Goal: Navigation & Orientation: Find specific page/section

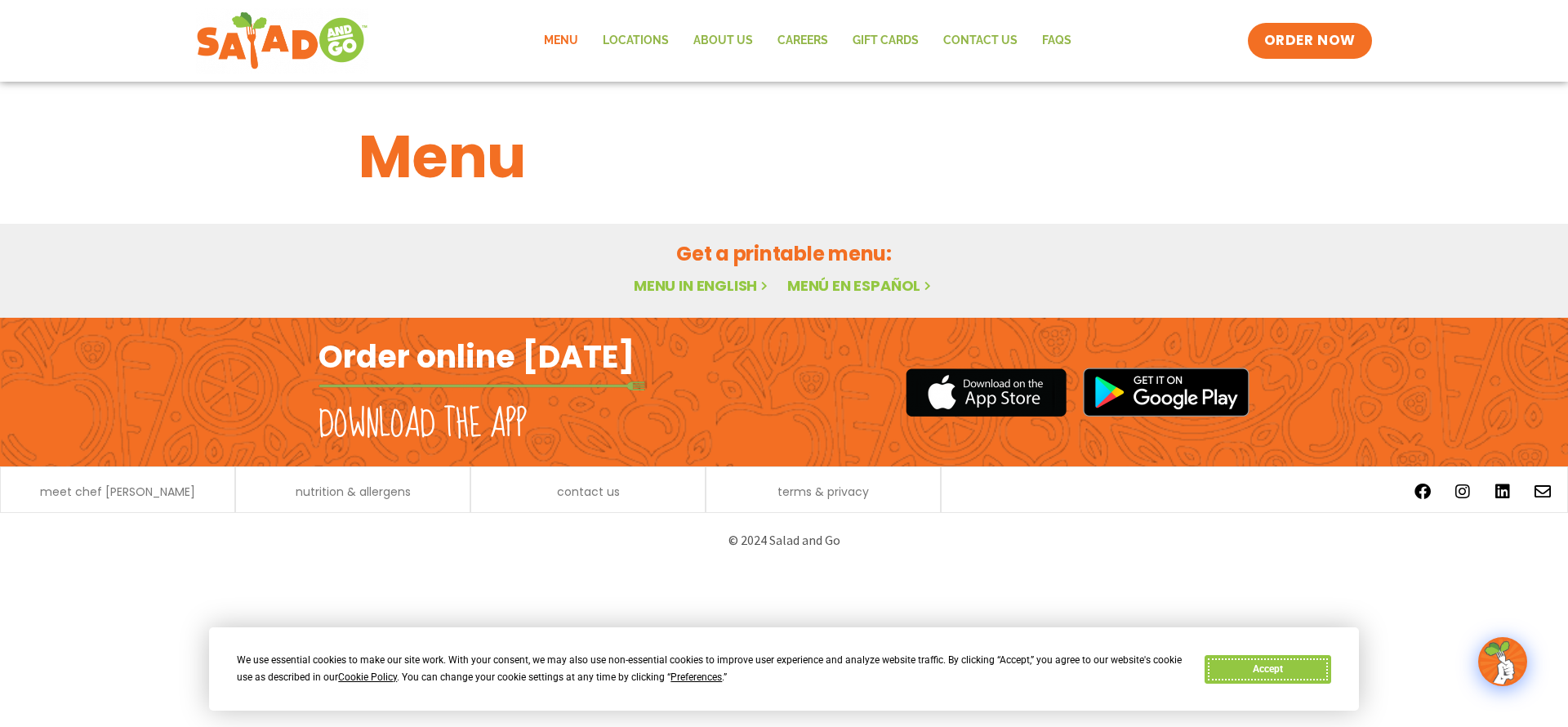
click at [1249, 669] on button "Accept" at bounding box center [1267, 670] width 125 height 28
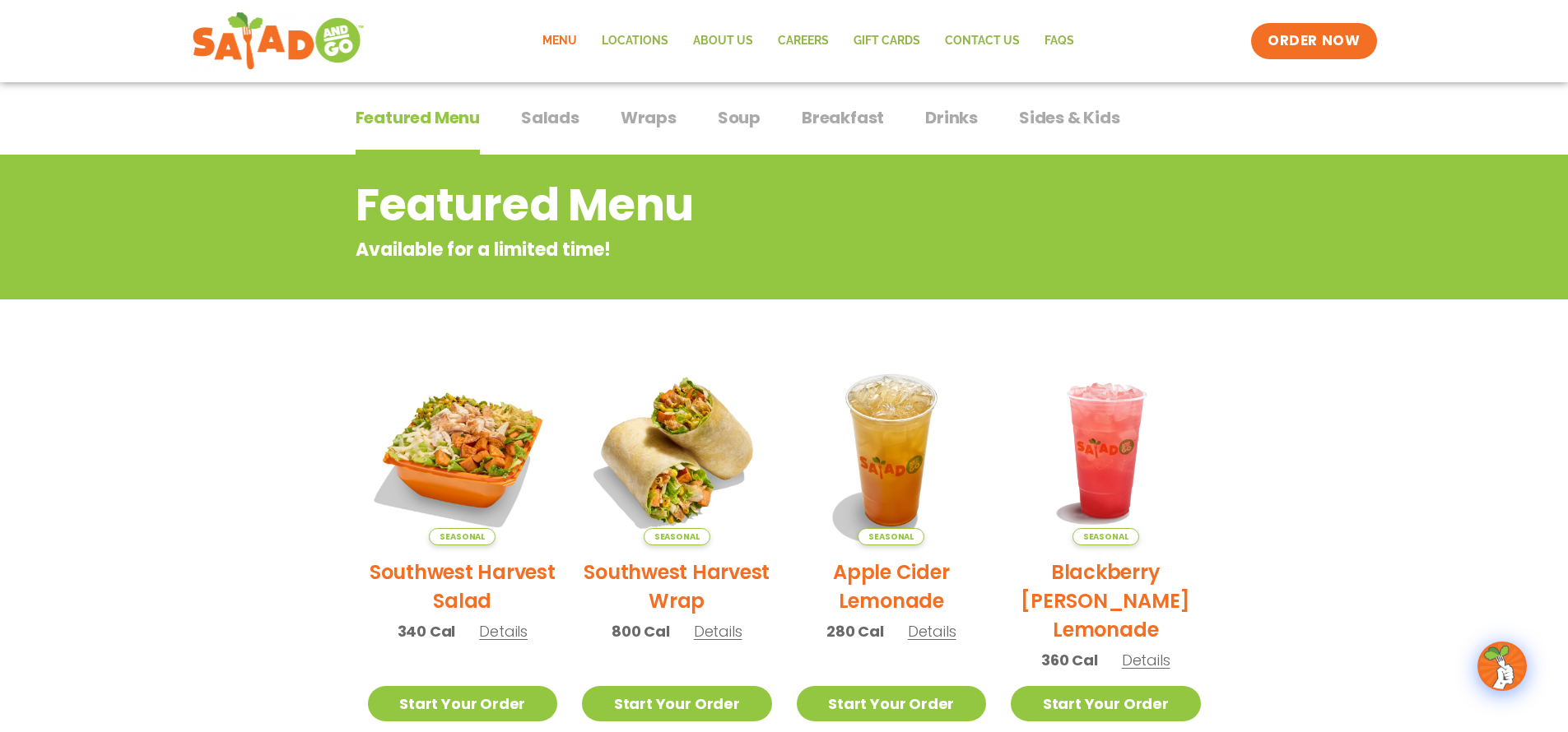
scroll to position [76, 0]
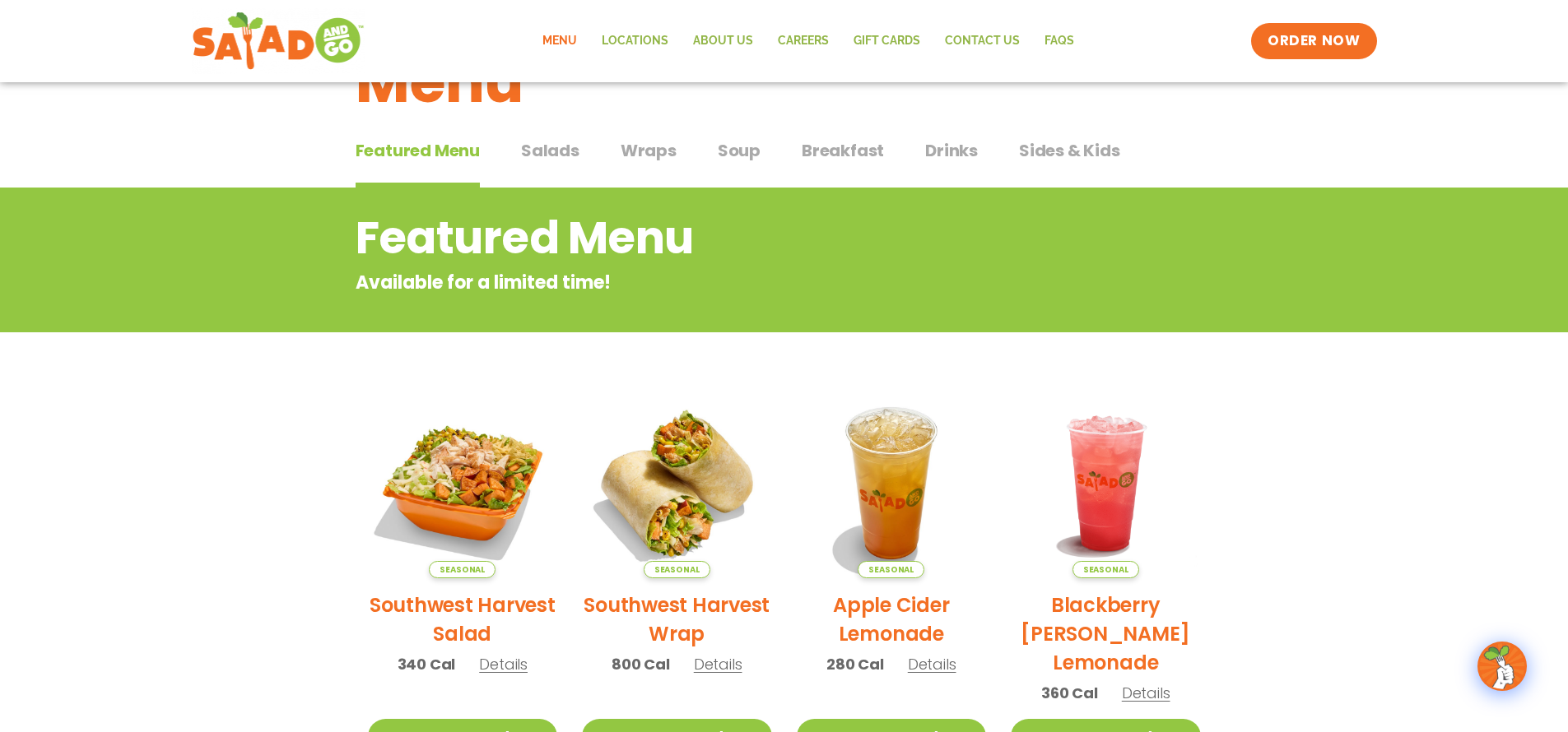
click at [722, 148] on span "Soup" at bounding box center [740, 150] width 43 height 25
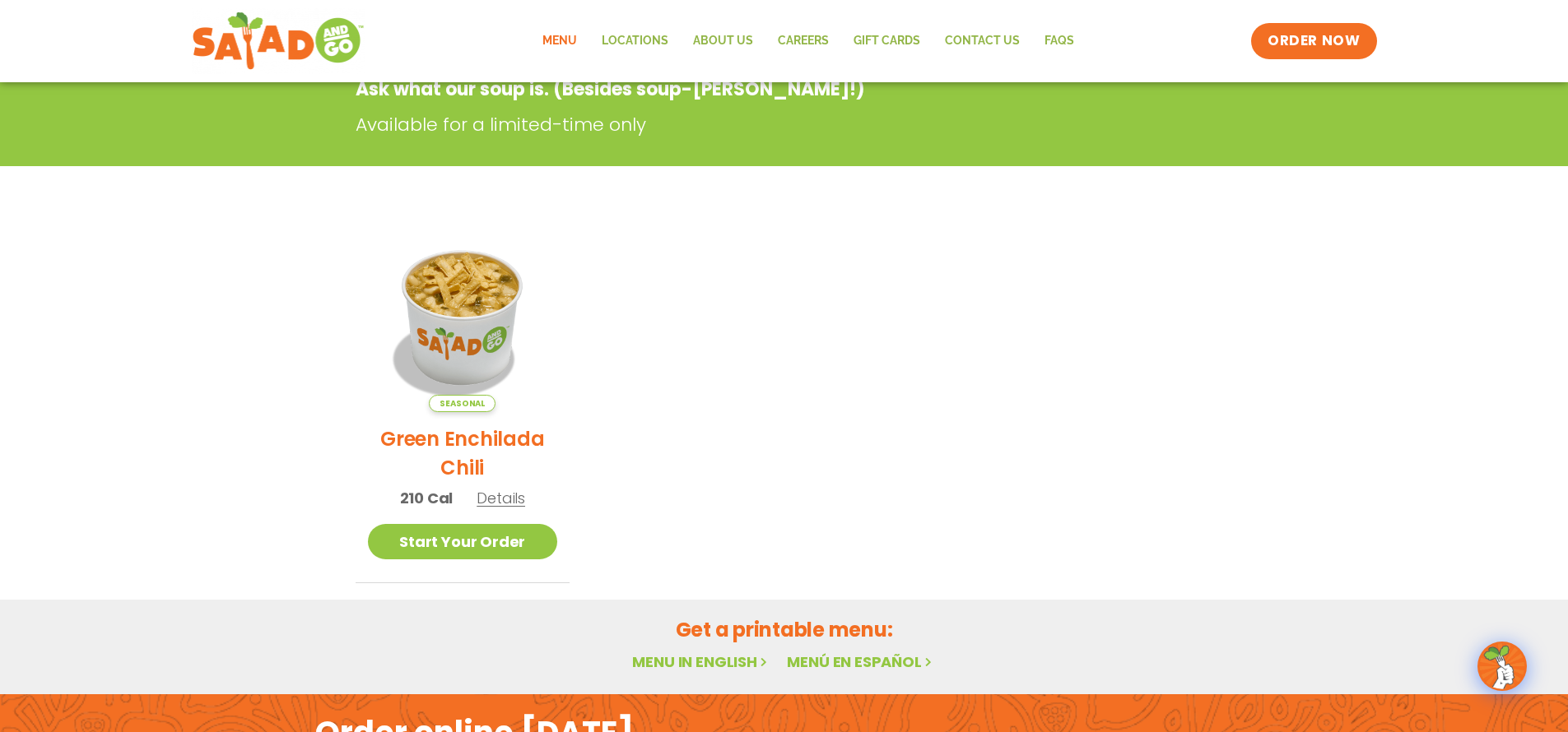
scroll to position [241, 0]
